Goal: Task Accomplishment & Management: Use online tool/utility

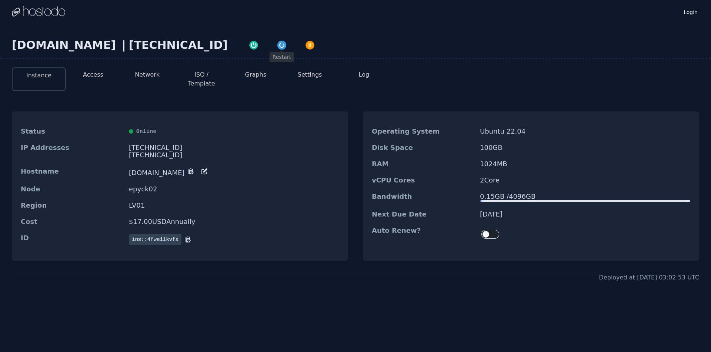
click at [276, 45] on img "button" at bounding box center [281, 45] width 10 height 10
click at [97, 74] on button "Access" at bounding box center [93, 74] width 20 height 9
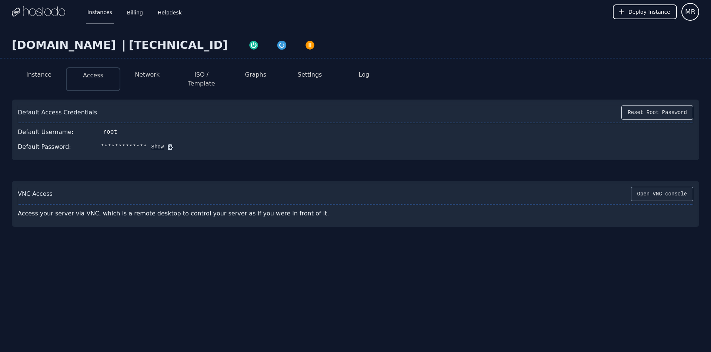
click at [662, 187] on button "Open VNC console" at bounding box center [662, 194] width 62 height 14
click at [47, 73] on button "Instance" at bounding box center [38, 74] width 25 height 9
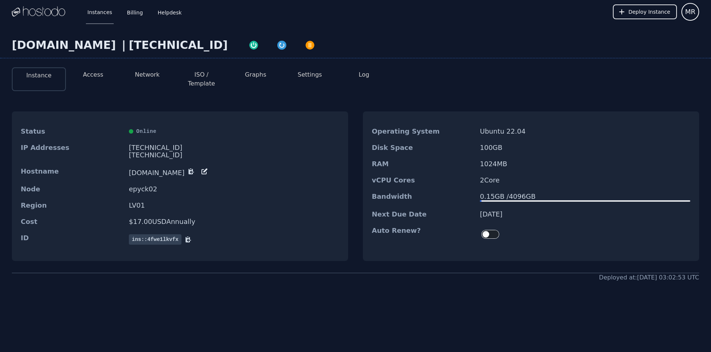
click at [197, 151] on div "2604:5040:11:1d9:5ad5:d24c:8176:13cb/64" at bounding box center [234, 154] width 210 height 7
click at [289, 140] on div "IP Addresses 216.126.238.54 2604:5040:11:1d9:5ad5:d24c:8176:13cb/64" at bounding box center [180, 152] width 336 height 24
click at [239, 151] on div "2604:5040:11:1d9:5ad5:d24c:8176:13cb/64" at bounding box center [234, 154] width 210 height 7
click at [277, 131] on div "Status Online" at bounding box center [180, 131] width 336 height 16
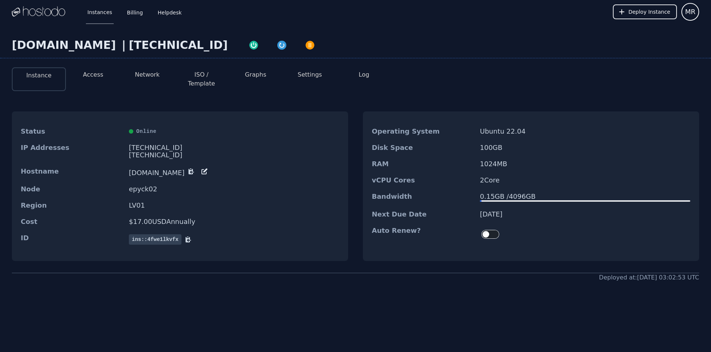
click at [218, 151] on div "2604:5040:11:1d9:5ad5:d24c:8176:13cb/64" at bounding box center [234, 154] width 210 height 7
click at [308, 155] on div "IP Addresses 216.126.238.54 2604:5040:11:1d9:5ad5:d24c:8176:13cb/64" at bounding box center [180, 152] width 336 height 24
click at [276, 45] on img "button" at bounding box center [281, 45] width 10 height 10
click at [199, 73] on button "ISO / Template" at bounding box center [201, 79] width 42 height 18
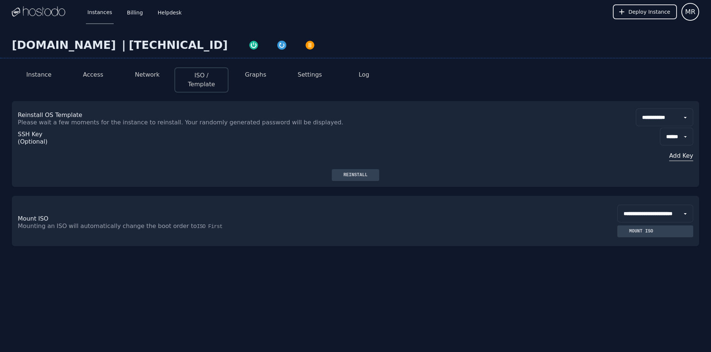
click at [360, 172] on div "Reinstall" at bounding box center [355, 175] width 36 height 6
